Goal: Task Accomplishment & Management: Manage account settings

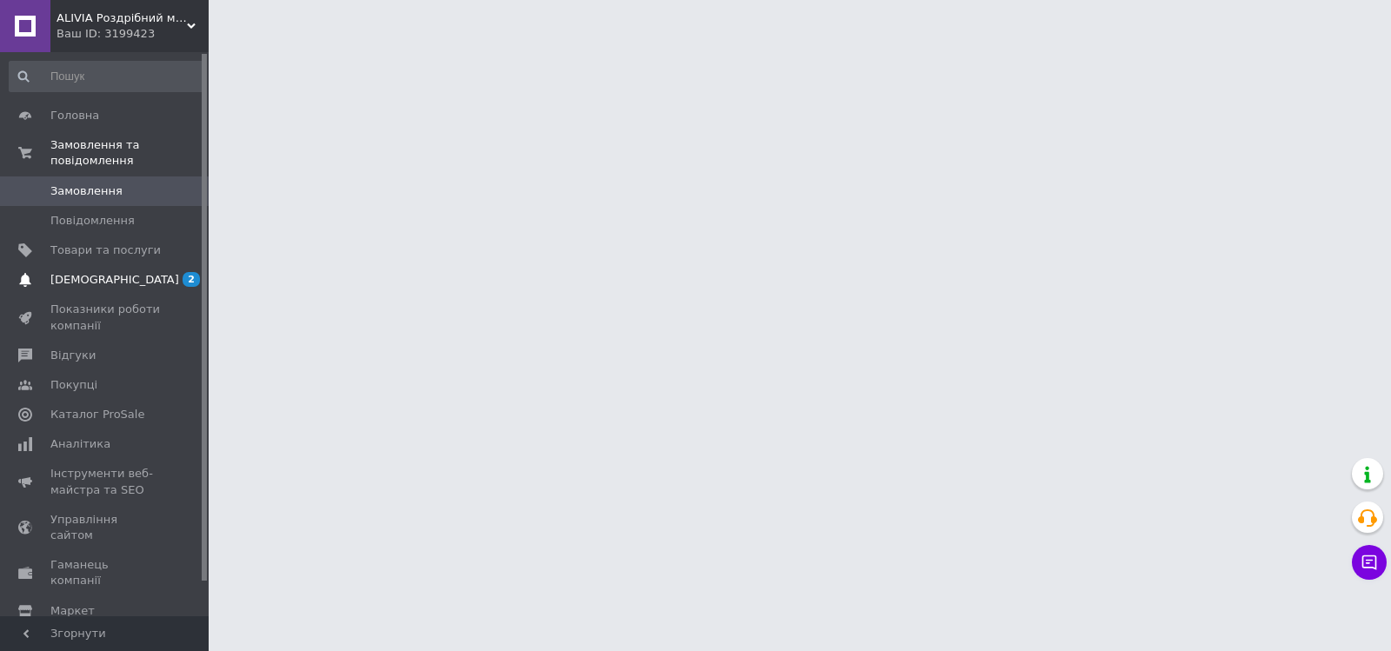
click at [113, 277] on link "[DEMOGRAPHIC_DATA] 2 0" at bounding box center [107, 280] width 214 height 30
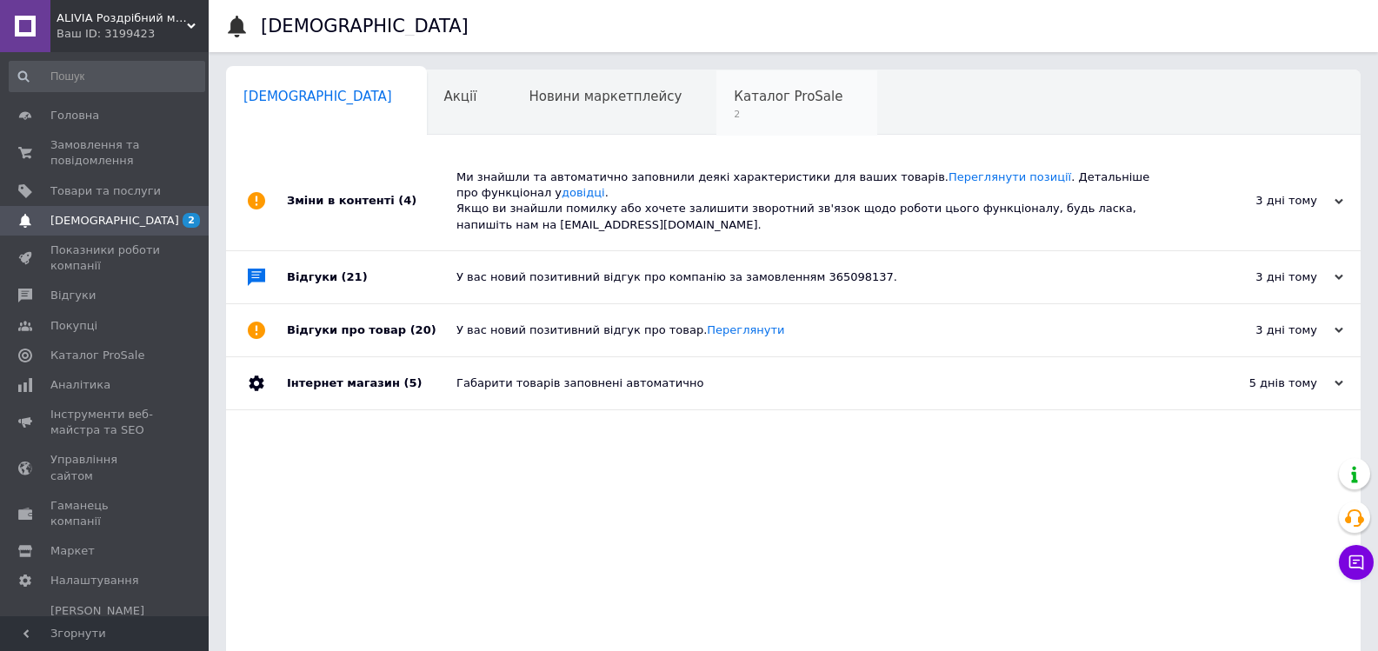
click at [734, 112] on span "2" at bounding box center [788, 114] width 109 height 13
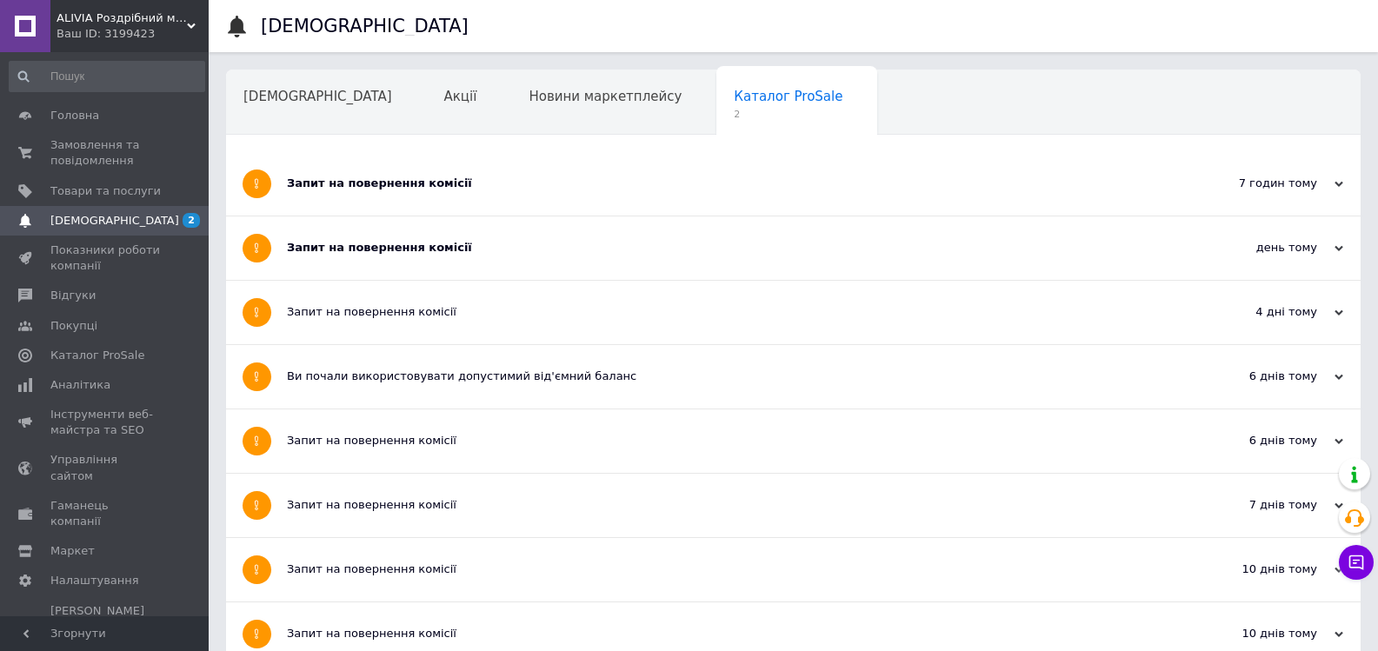
drag, startPoint x: 365, startPoint y: 212, endPoint x: 374, endPoint y: 213, distance: 8.7
click at [365, 212] on div "Запит на повернення комісії" at bounding box center [728, 183] width 883 height 63
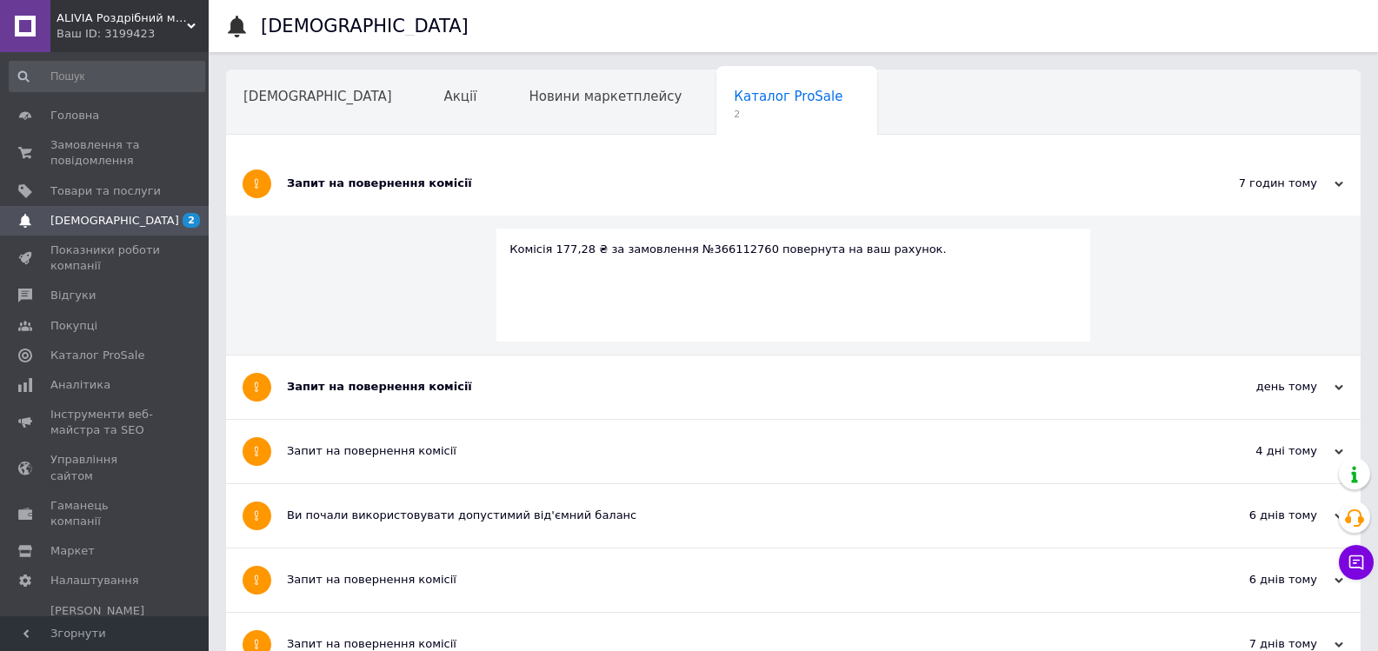
click at [378, 203] on div "Запит на повернення комісії" at bounding box center [728, 183] width 883 height 63
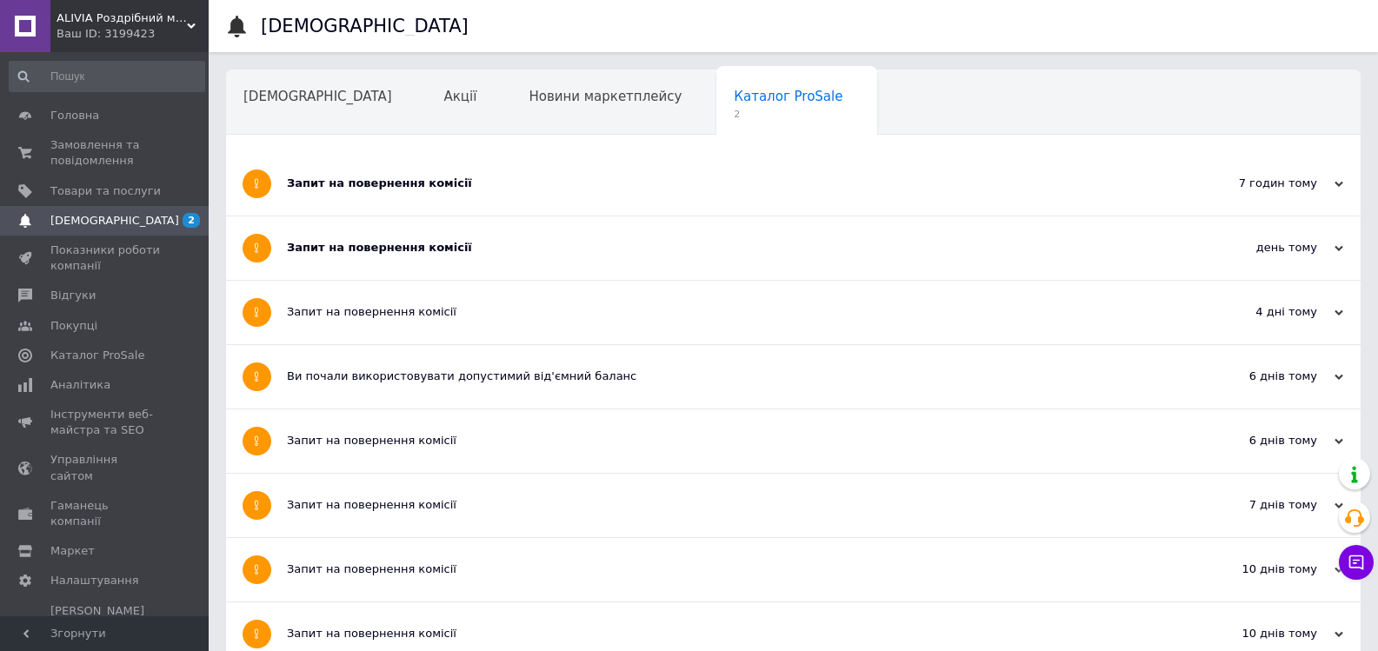
click at [411, 203] on div "Запит на повернення комісії" at bounding box center [728, 183] width 883 height 63
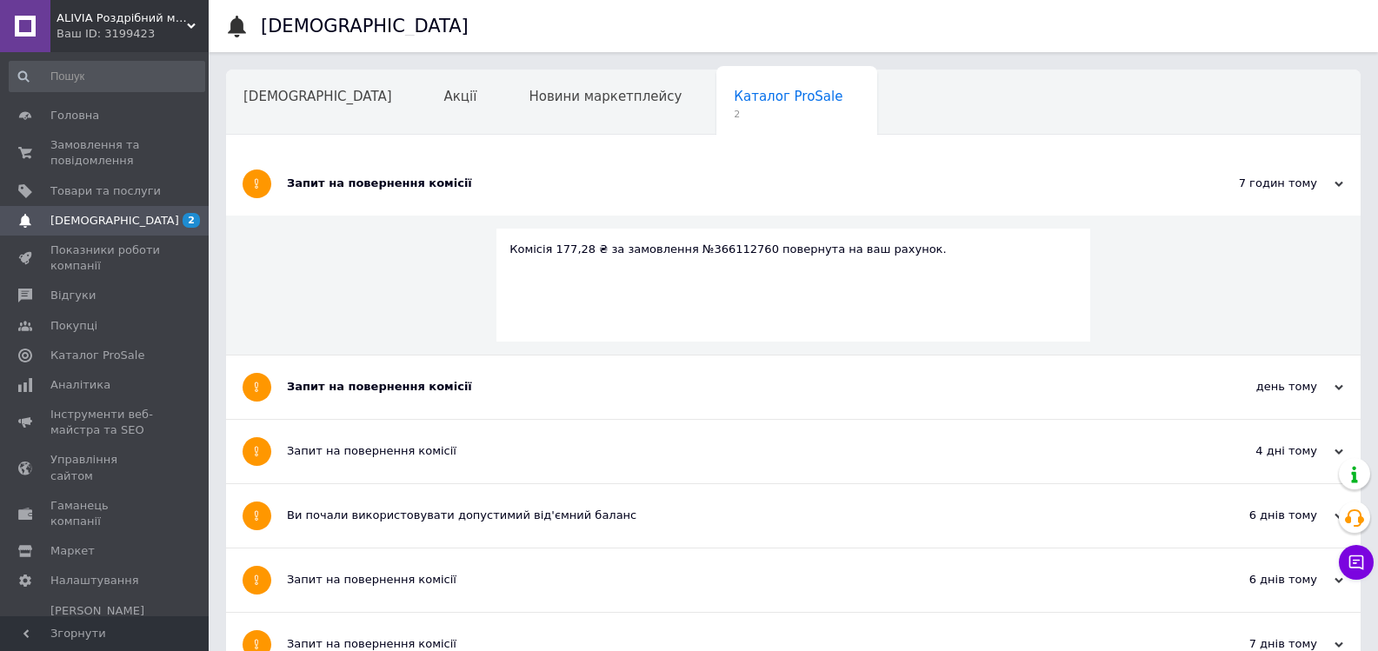
click at [418, 399] on div "Запит на повернення комісії" at bounding box center [728, 387] width 883 height 63
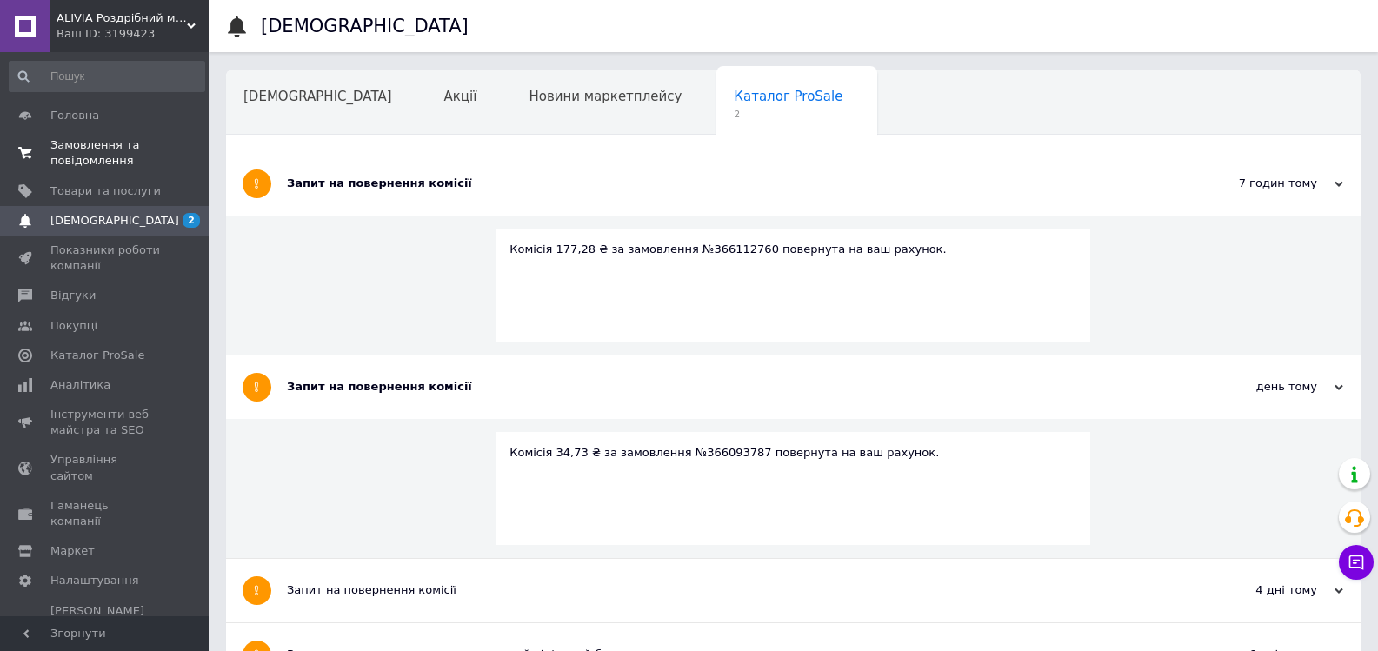
click at [124, 138] on span "Замовлення та повідомлення" at bounding box center [105, 152] width 110 height 31
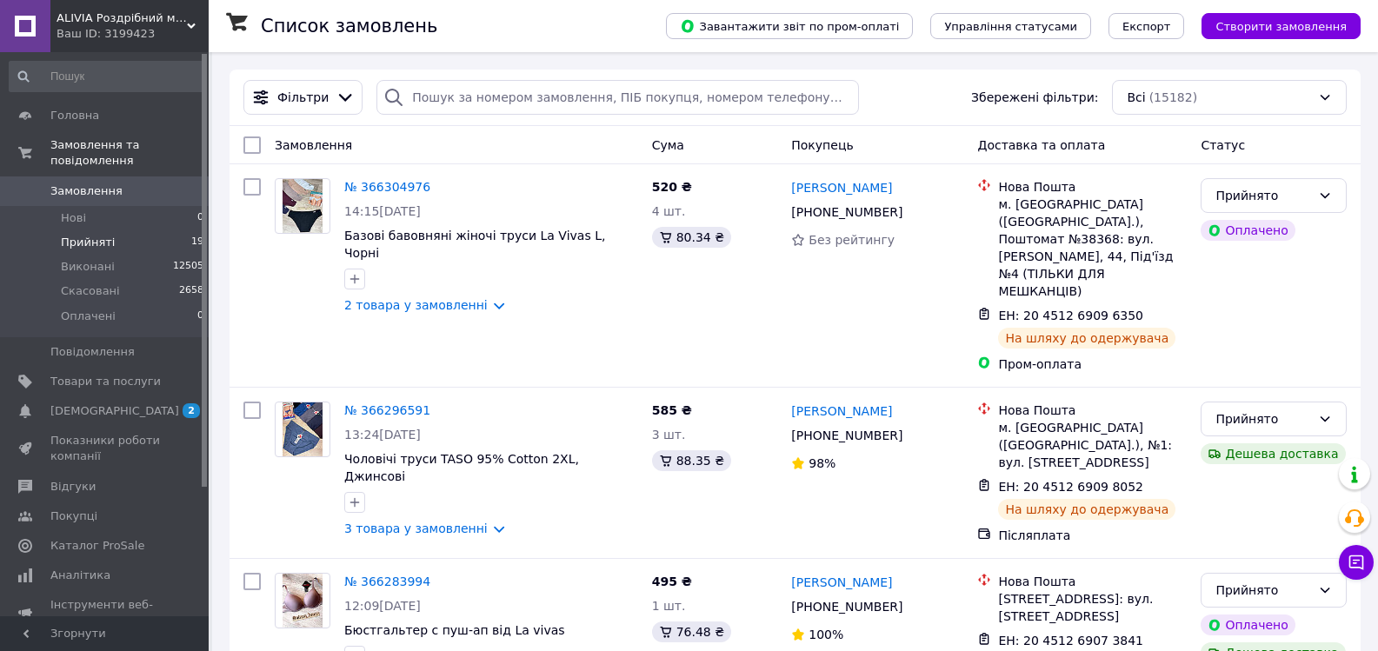
click at [155, 230] on li "Прийняті 19" at bounding box center [107, 242] width 214 height 24
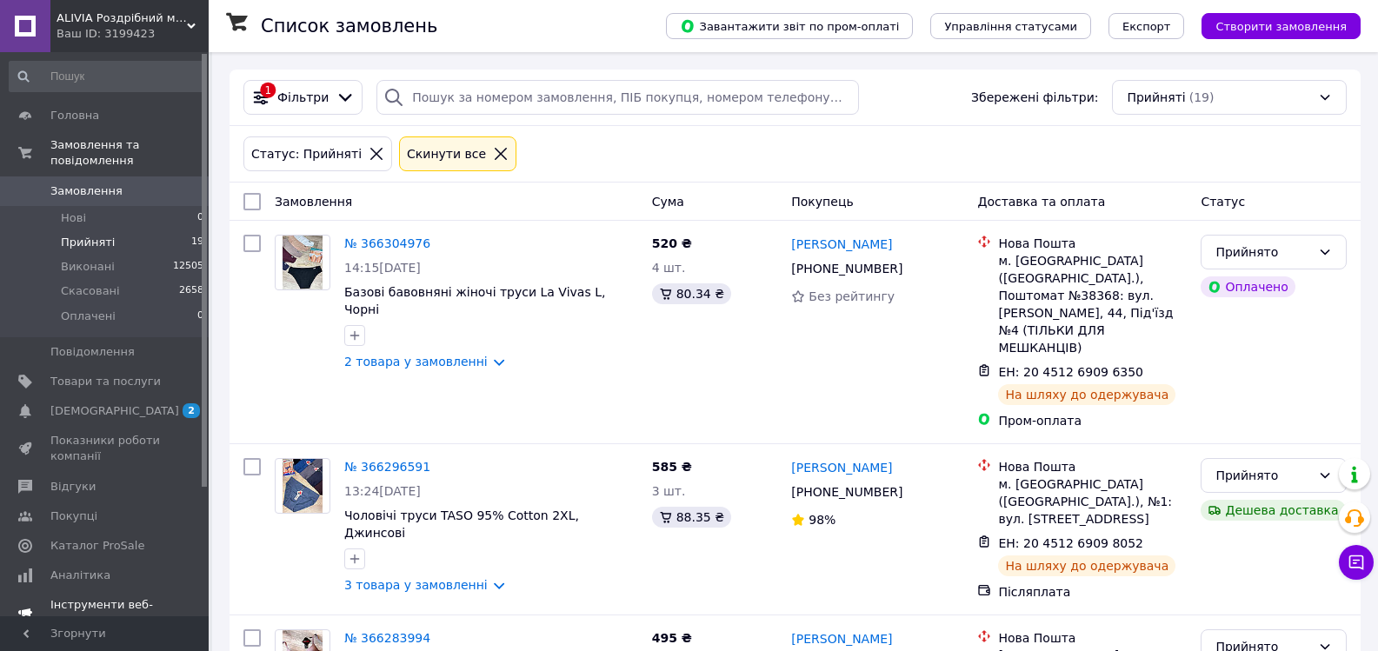
drag, startPoint x: 143, startPoint y: 404, endPoint x: 155, endPoint y: 403, distance: 12.3
click at [142, 404] on link "[DEMOGRAPHIC_DATA] 2" at bounding box center [107, 412] width 214 height 30
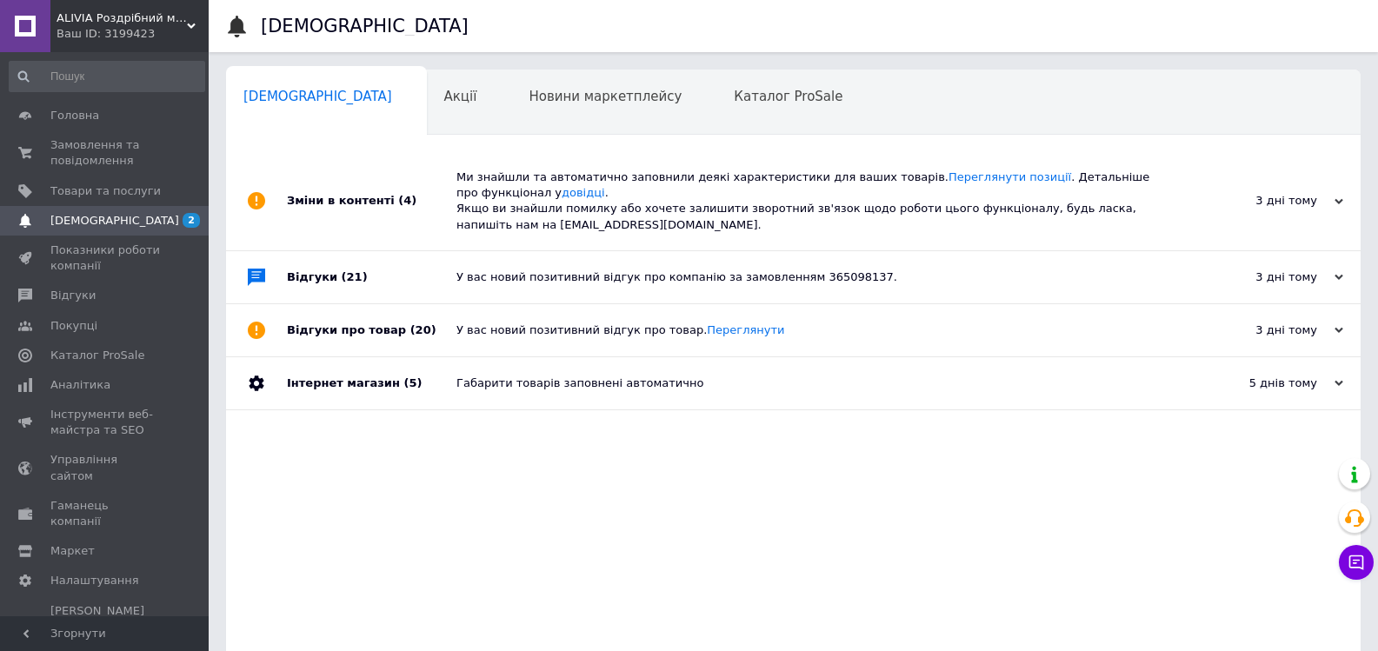
drag, startPoint x: 611, startPoint y: 233, endPoint x: 618, endPoint y: 226, distance: 9.8
click at [611, 232] on div "Ми знайшли та автоматично заповнили деякі характеристики для ваших товарів. Пер…" at bounding box center [813, 201] width 713 height 98
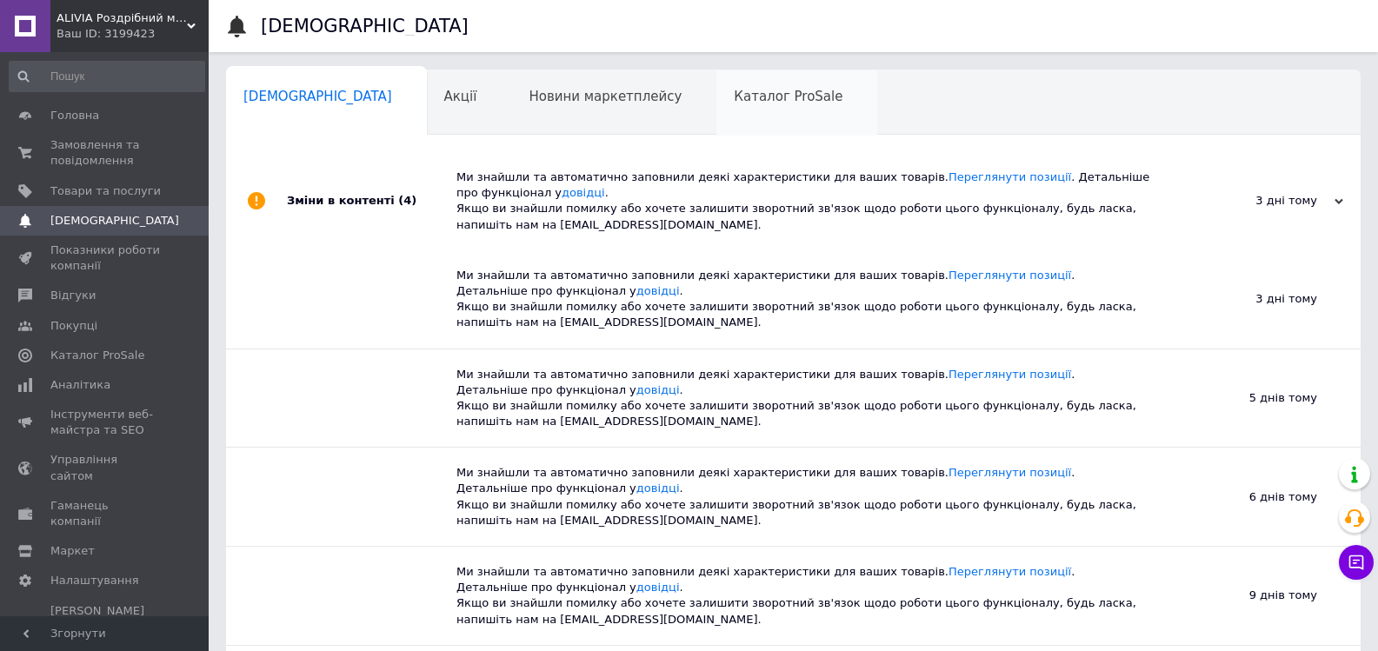
click at [734, 93] on span "Каталог ProSale" at bounding box center [788, 97] width 109 height 16
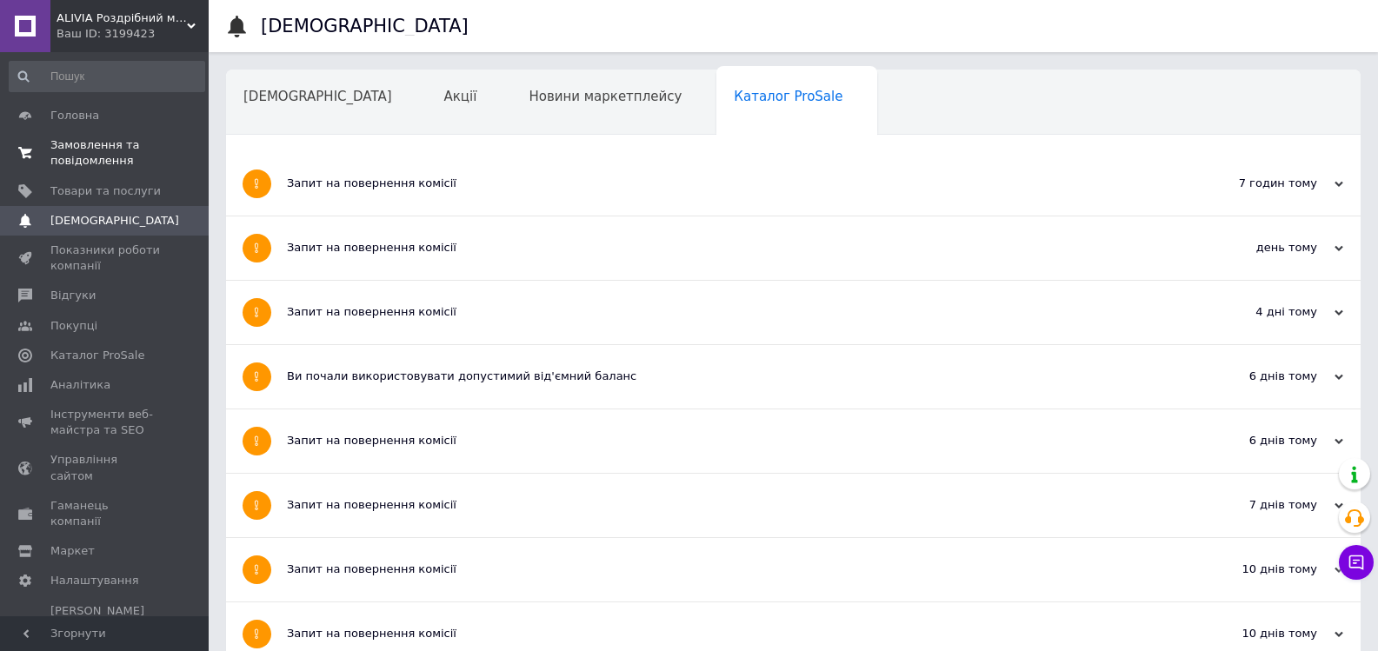
click at [109, 172] on link "Замовлення та повідомлення 0 0" at bounding box center [107, 152] width 214 height 45
